Goal: Information Seeking & Learning: Learn about a topic

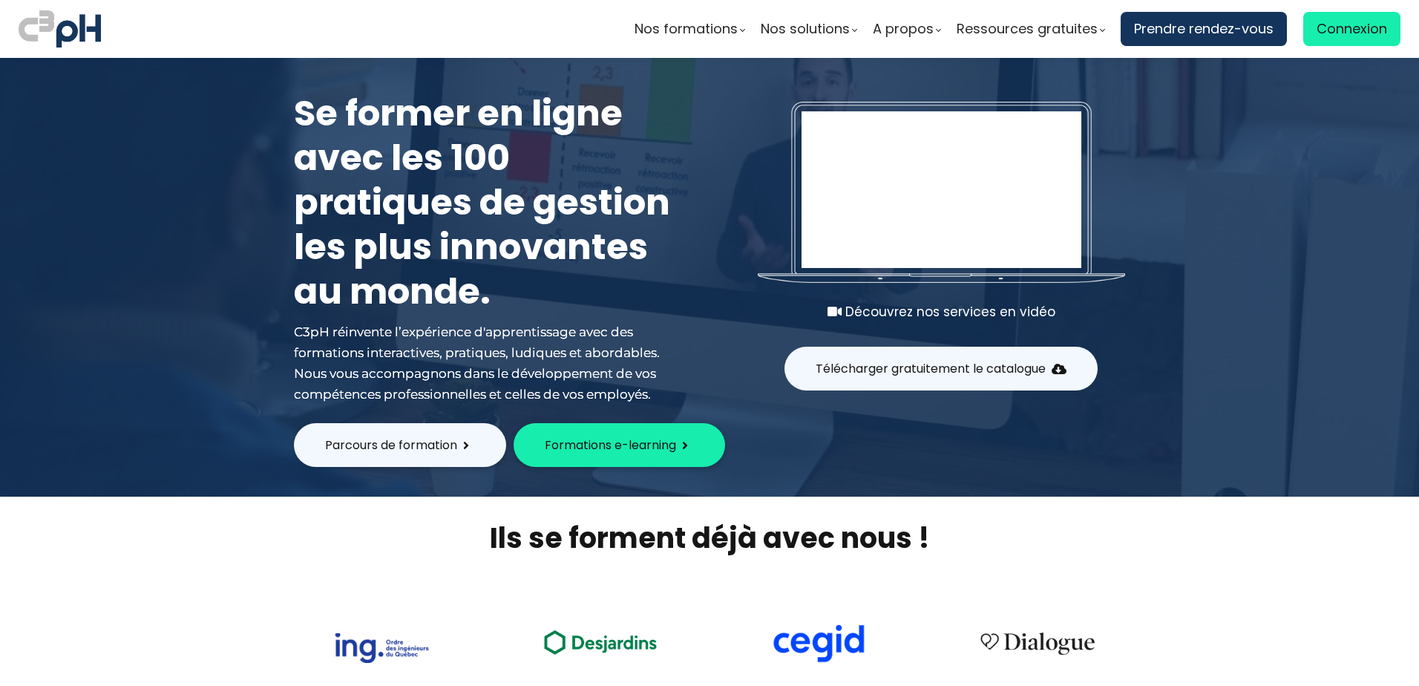
click at [393, 441] on span "Parcours de formation" at bounding box center [391, 445] width 132 height 19
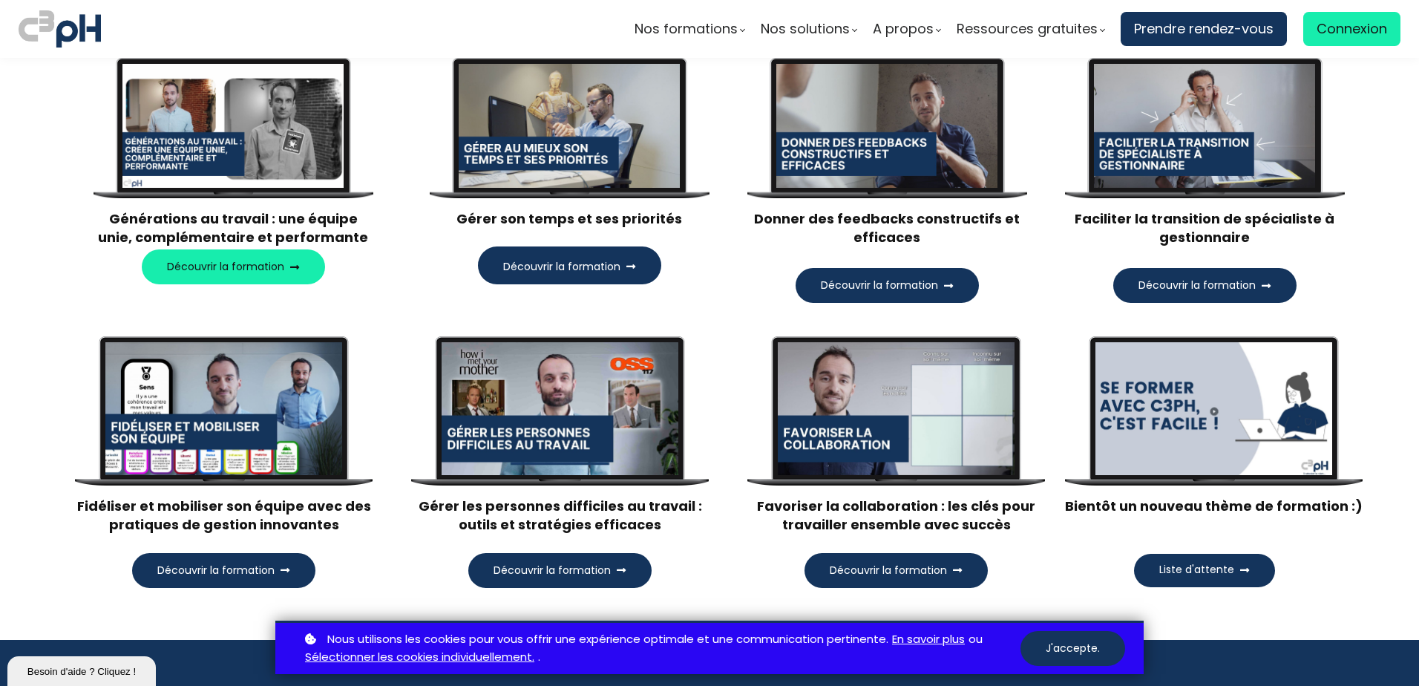
scroll to position [1484, 0]
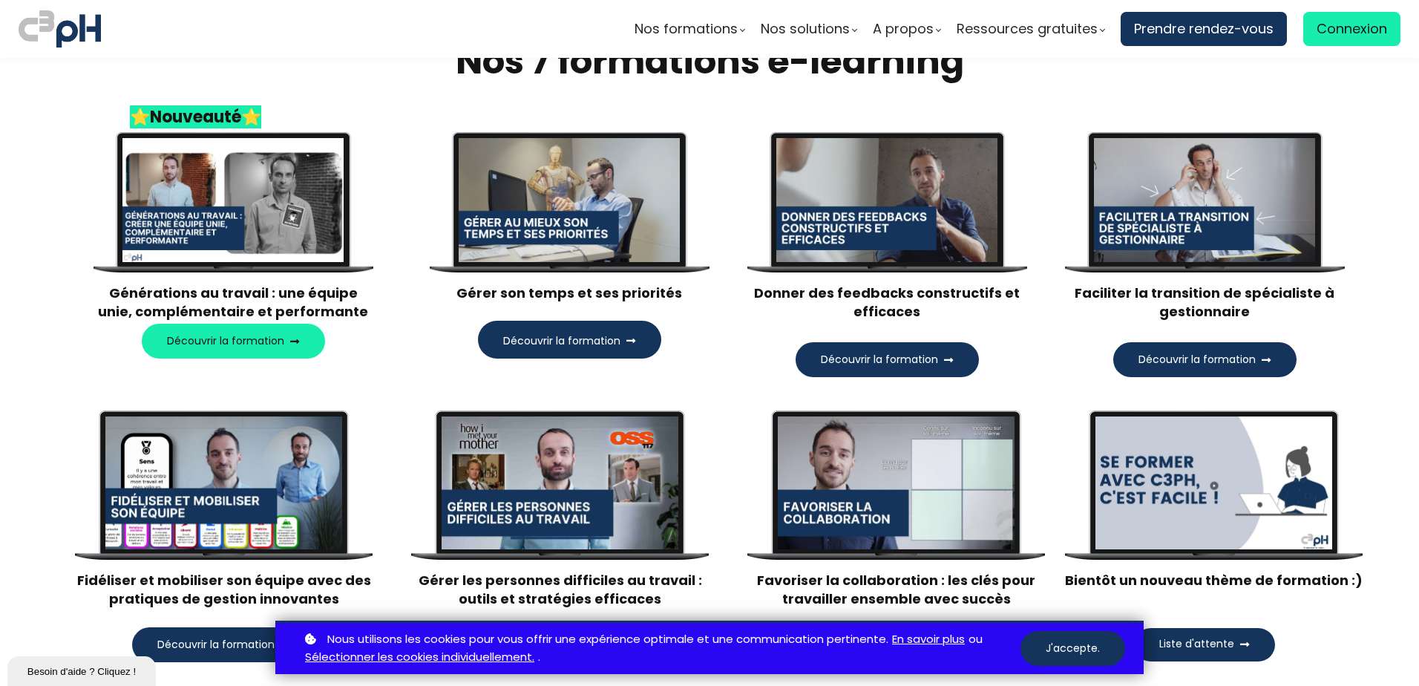
click at [189, 337] on span "Découvrir la formation" at bounding box center [225, 341] width 117 height 16
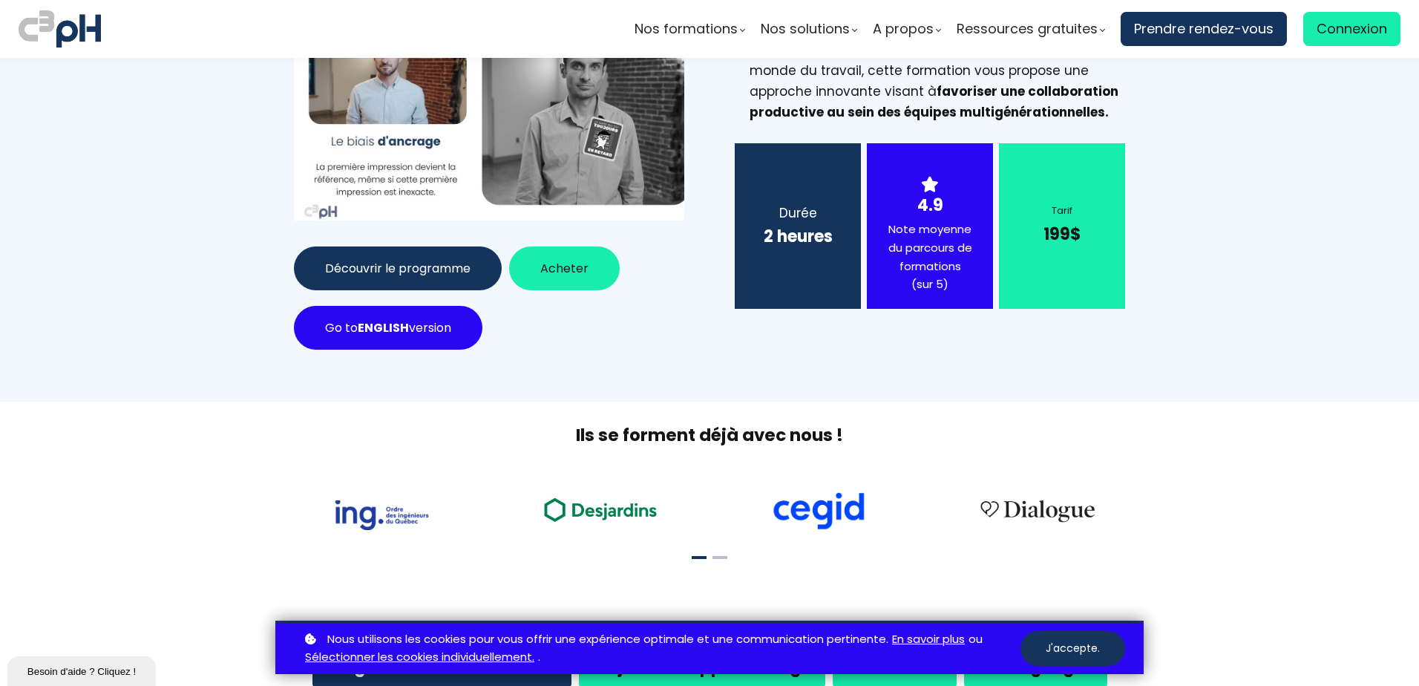
scroll to position [371, 0]
